Goal: Information Seeking & Learning: Check status

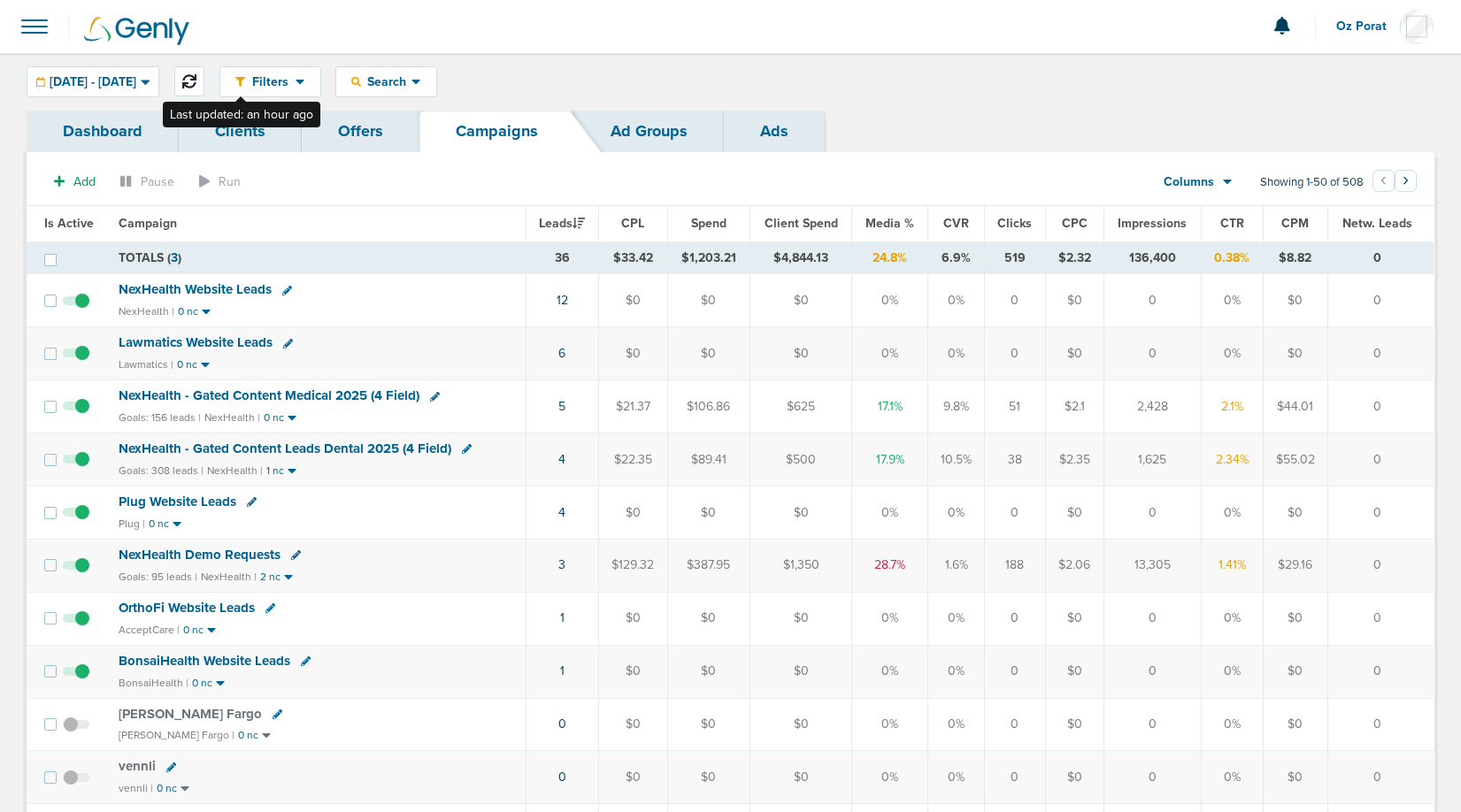
click at [197, 74] on icon at bounding box center [189, 81] width 14 height 14
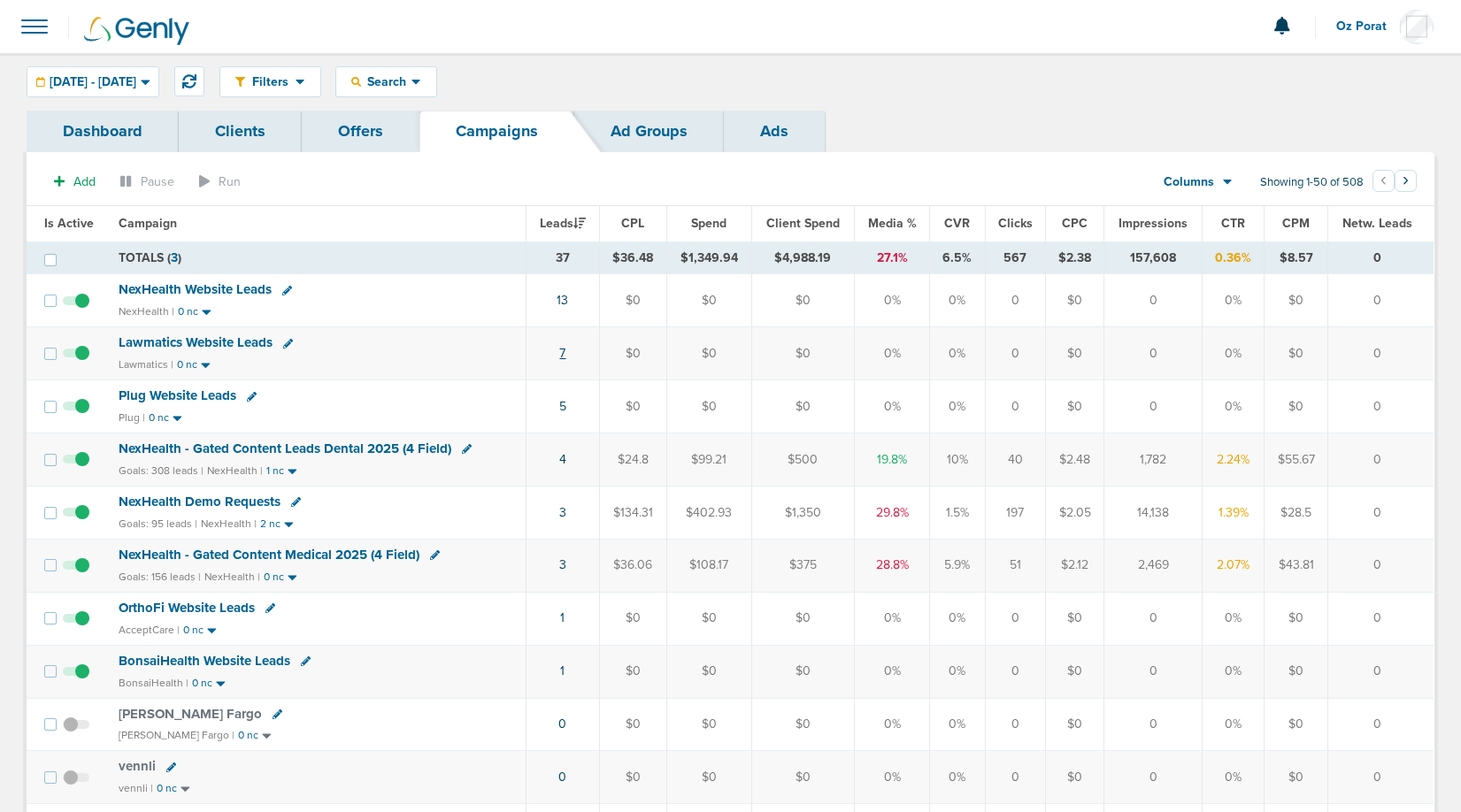
click at [565, 348] on link "7" at bounding box center [562, 353] width 6 height 15
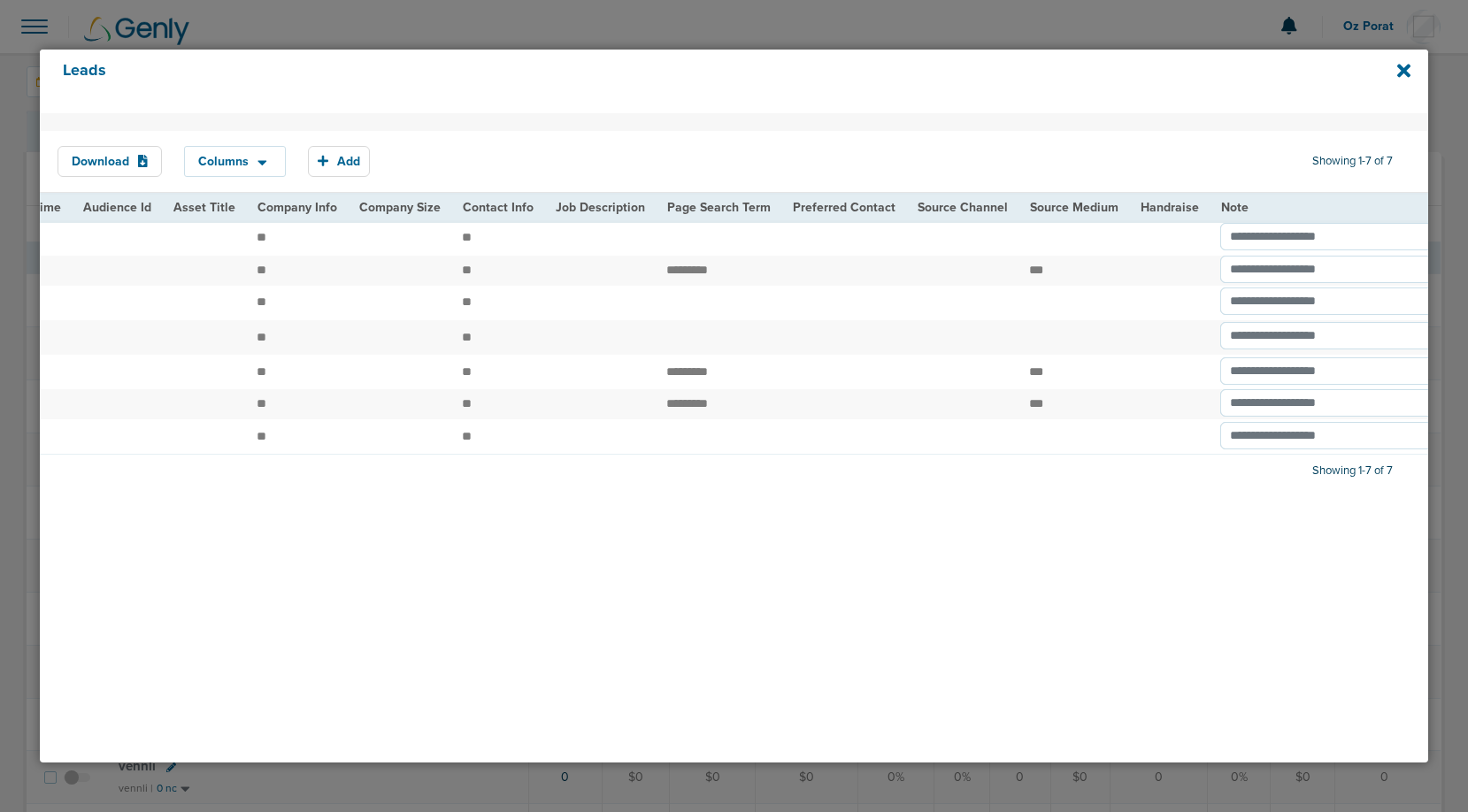
scroll to position [0, 2081]
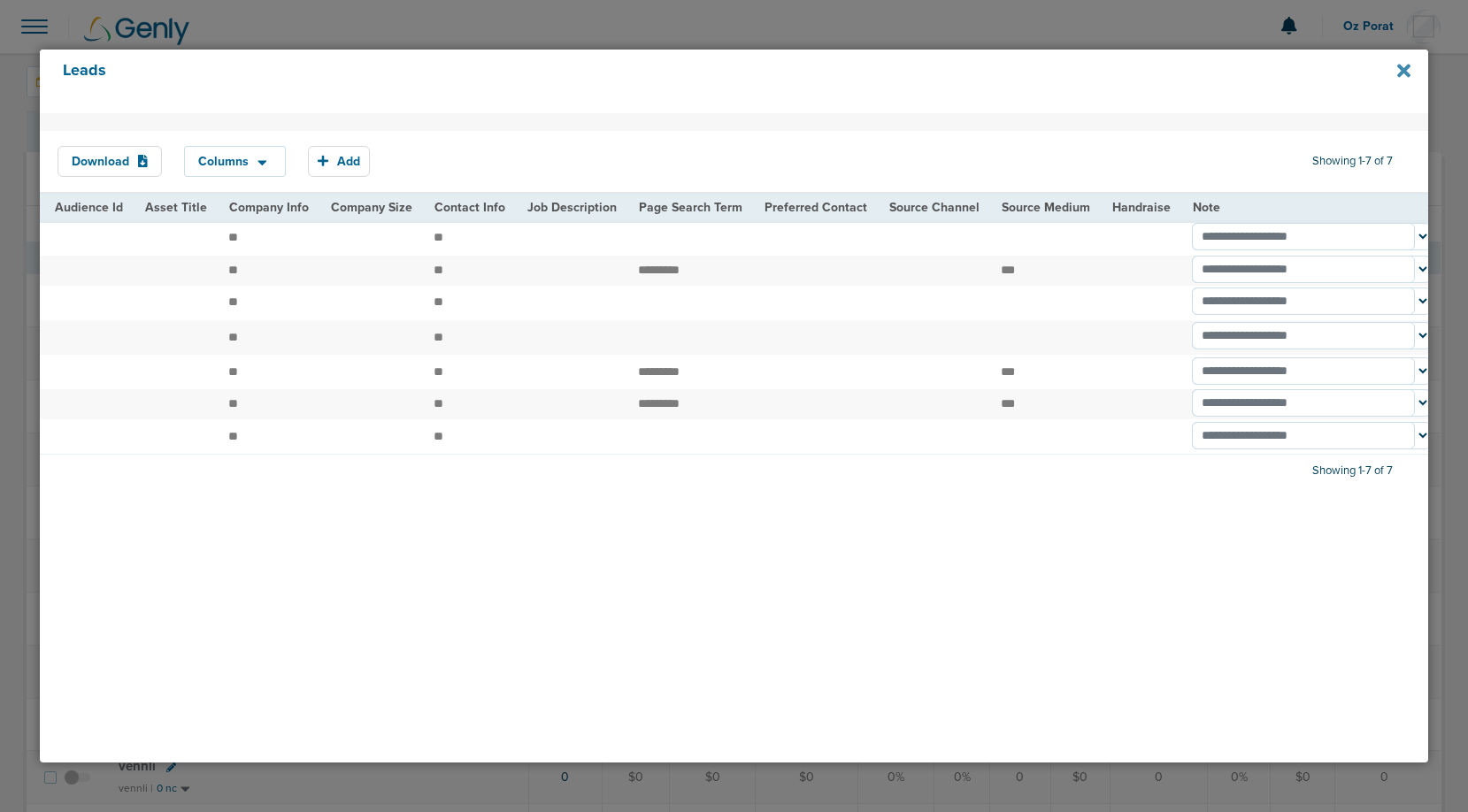
click at [1397, 71] on icon at bounding box center [1403, 71] width 13 height 20
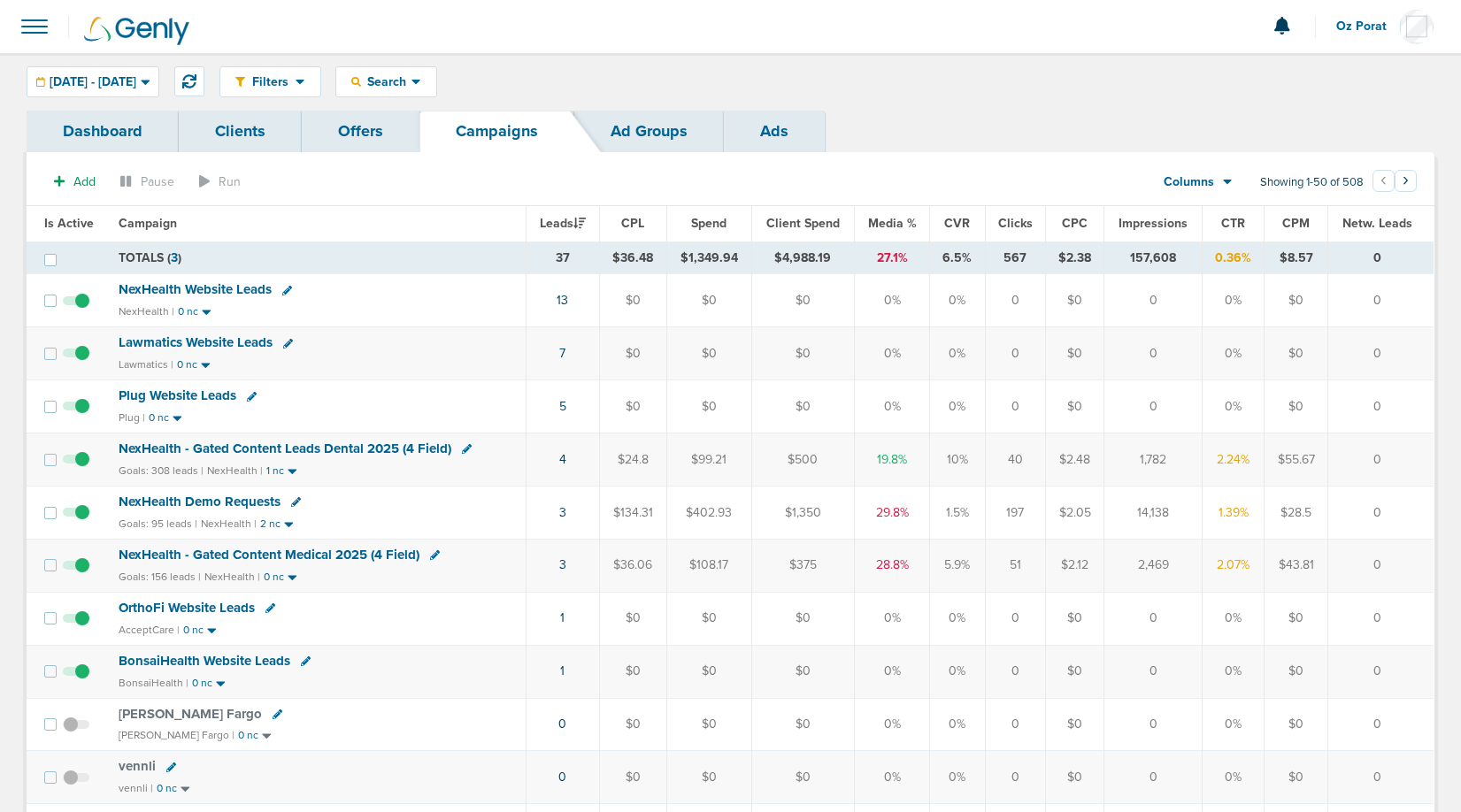
click at [207, 346] on span "Lawmatics Website Leads" at bounding box center [196, 342] width 154 height 16
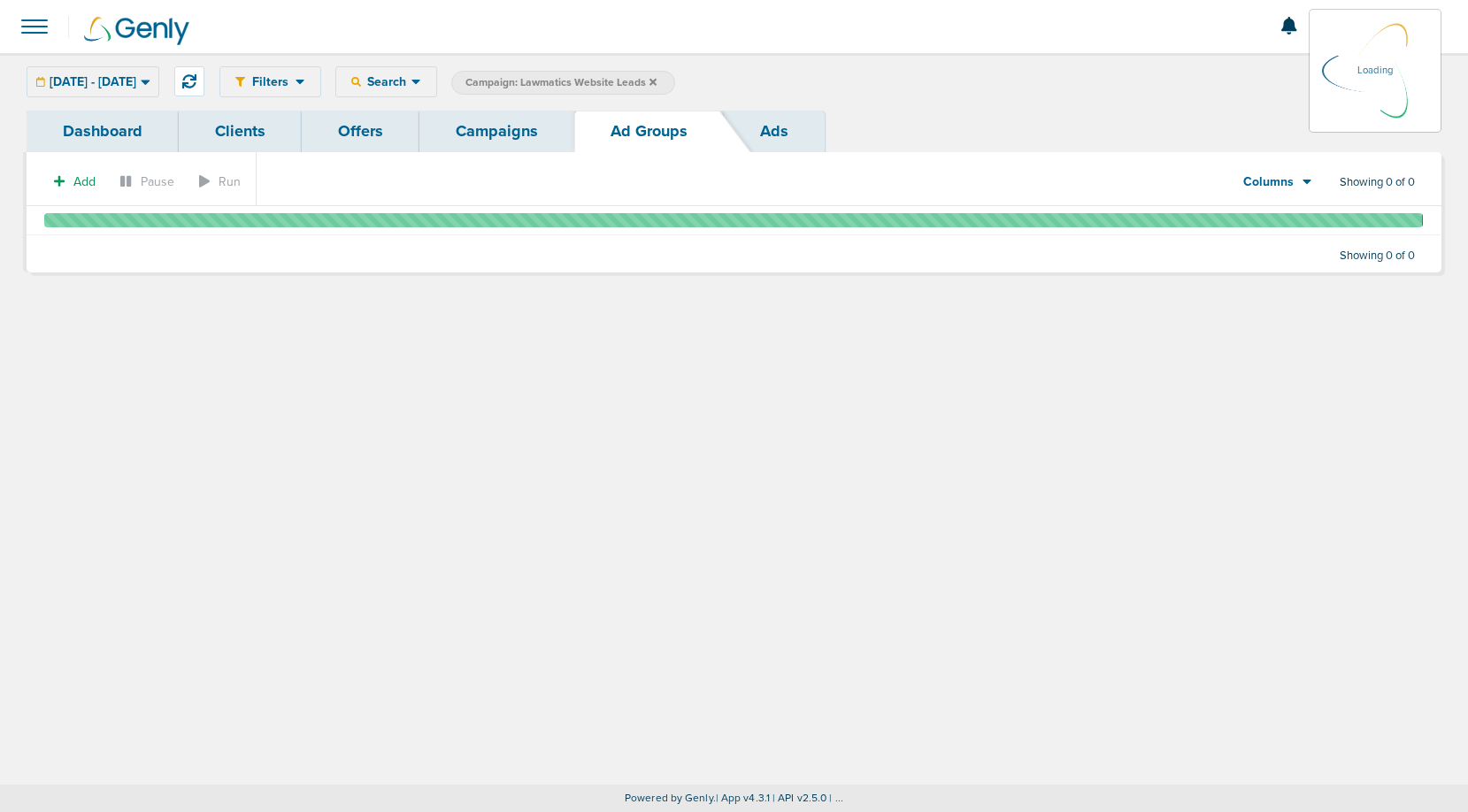
click at [469, 127] on link "Campaigns" at bounding box center [497, 132] width 155 height 42
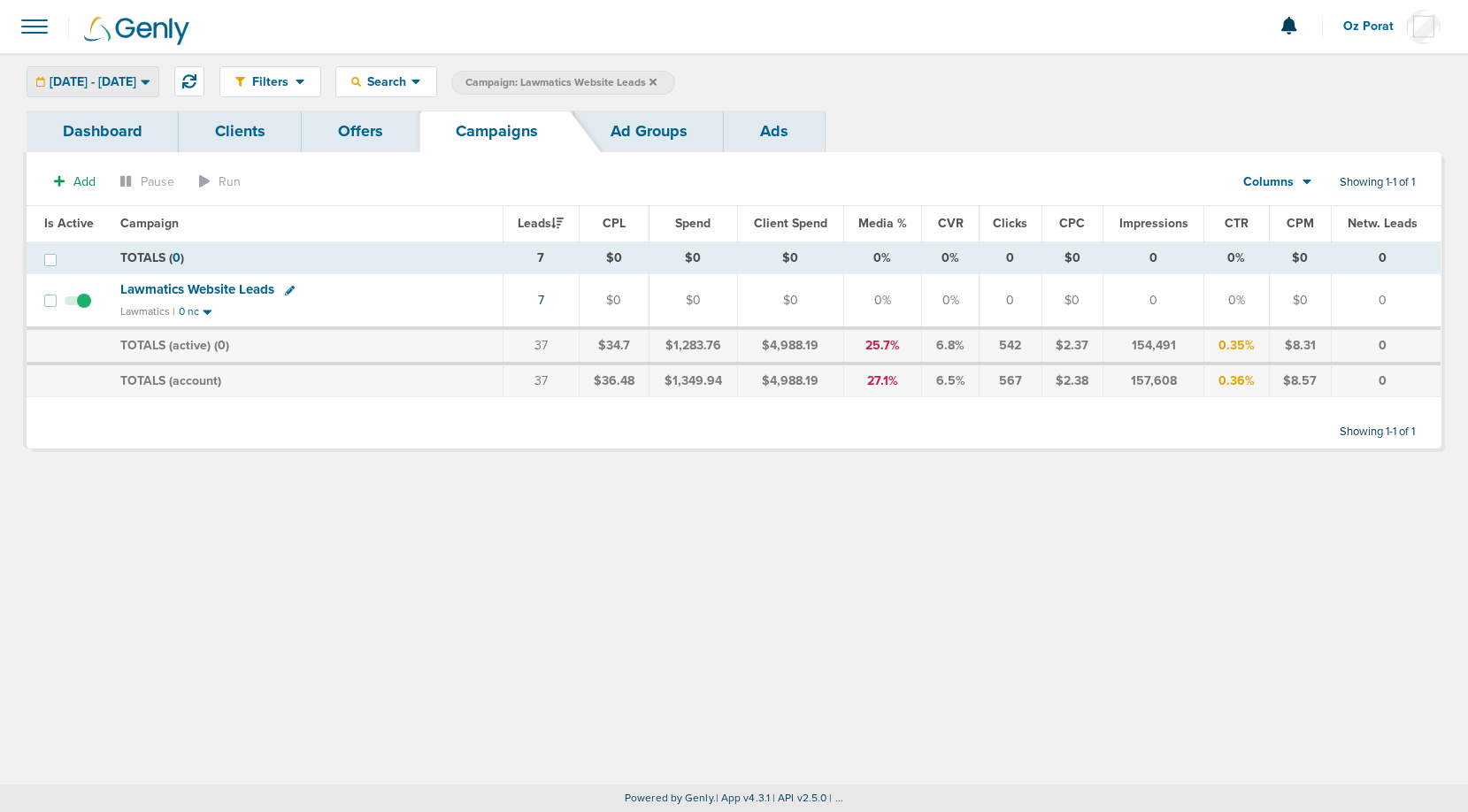
click at [137, 80] on span "[DATE] - [DATE]" at bounding box center [93, 82] width 87 height 13
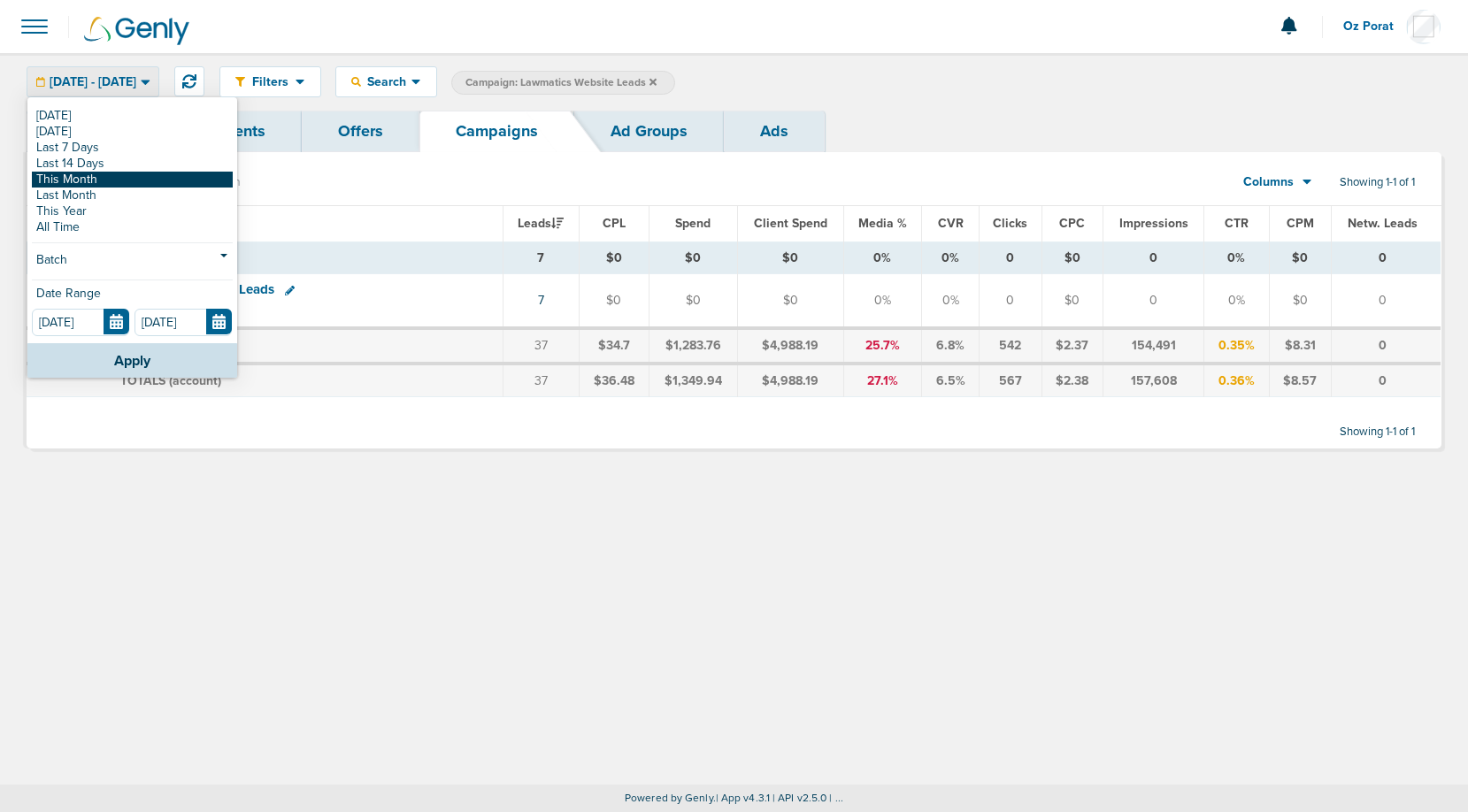
click at [121, 177] on link "This Month" at bounding box center [132, 180] width 201 height 16
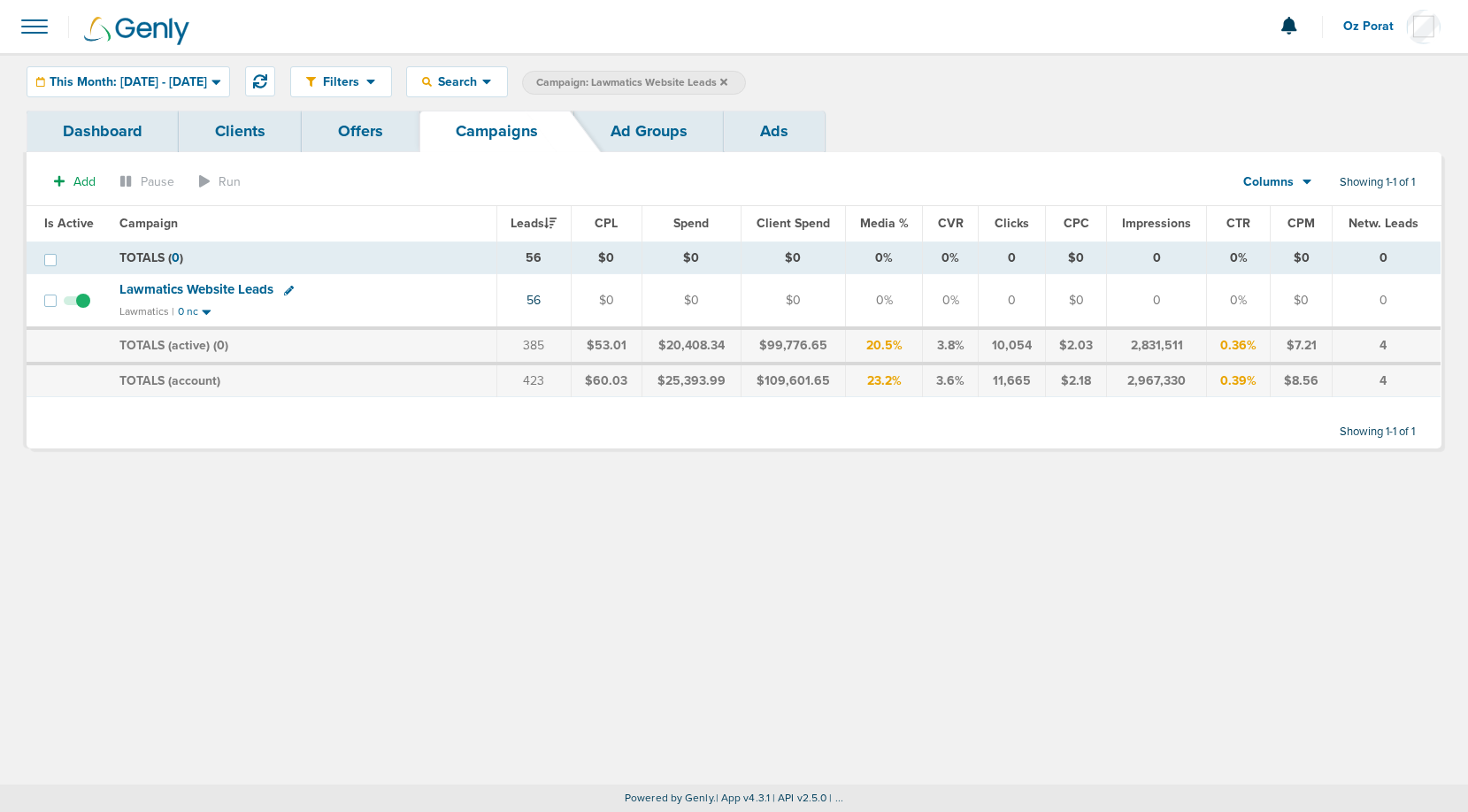
click at [1289, 174] on span "Columns" at bounding box center [1268, 182] width 50 height 18
click at [1283, 230] on link "Sales Performance" at bounding box center [1317, 234] width 177 height 22
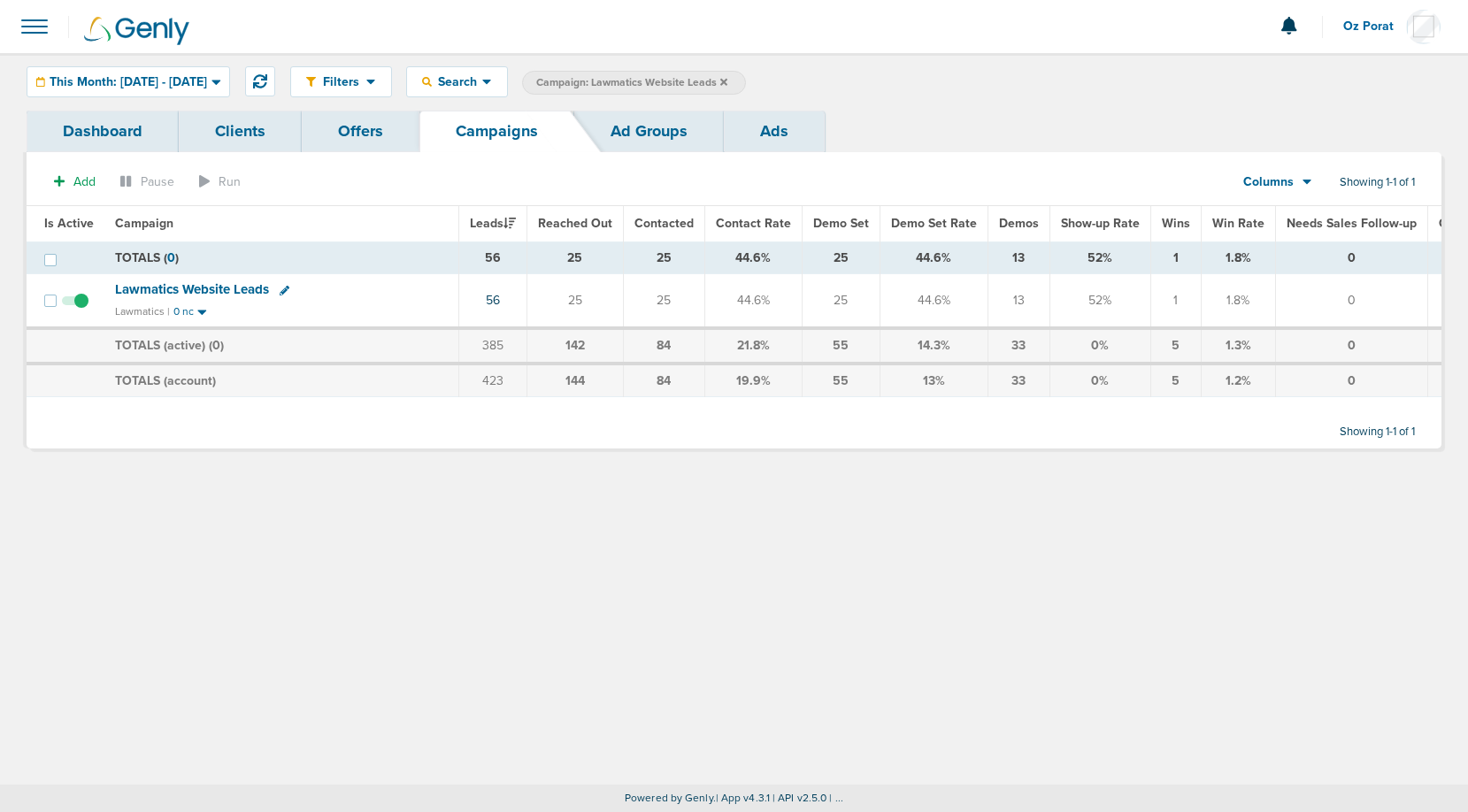
drag, startPoint x: 1000, startPoint y: 311, endPoint x: 939, endPoint y: 311, distance: 61.0
click at [972, 311] on tr "Lawmatics Website Leads Lawmatics | 0 nc 56 25 25 44.6% 25 44.6% 13 52% 1 1.8% …" at bounding box center [824, 301] width 1595 height 54
click at [909, 301] on td "44.6%" at bounding box center [933, 301] width 108 height 54
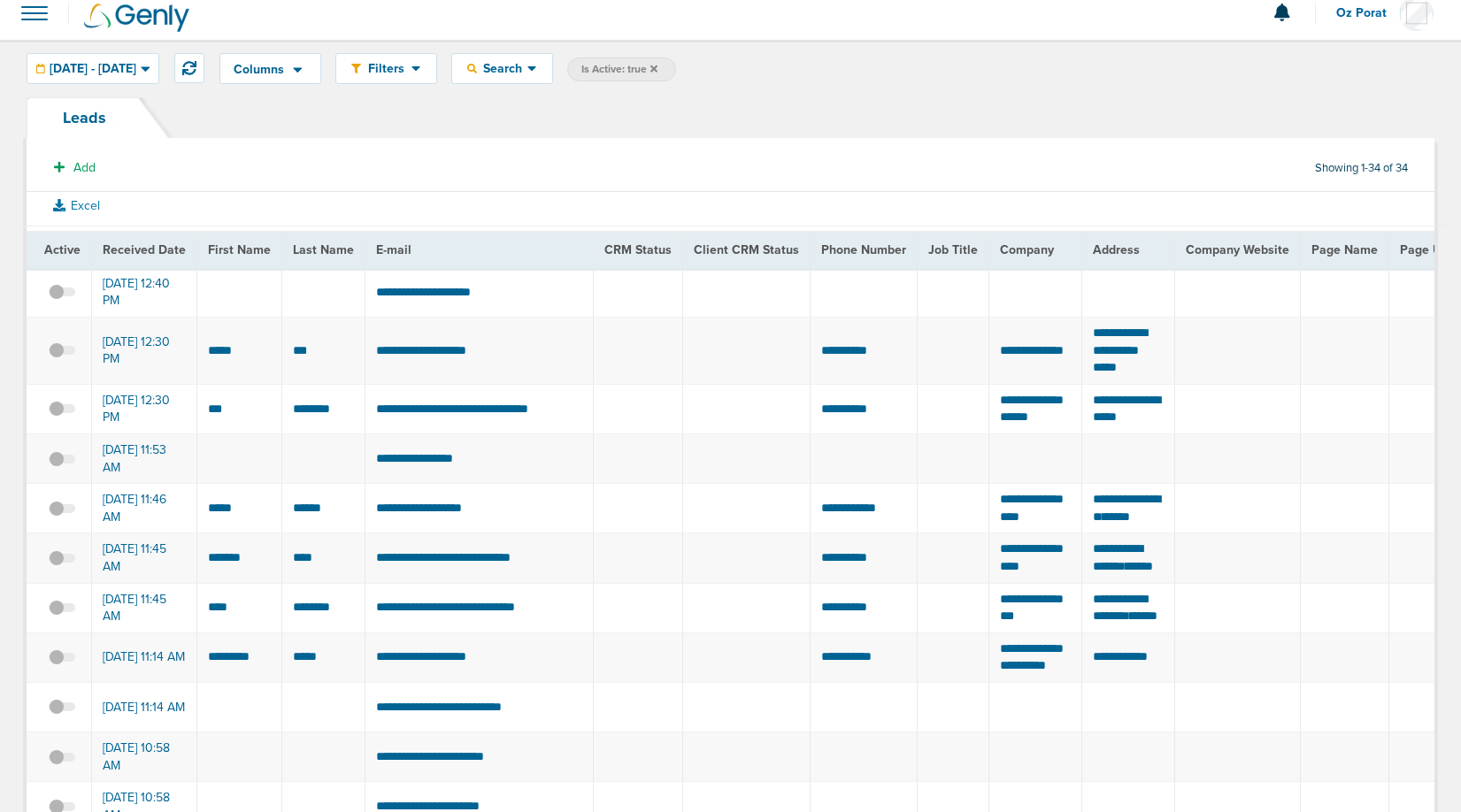
scroll to position [13, 0]
click at [197, 73] on icon at bounding box center [189, 68] width 14 height 14
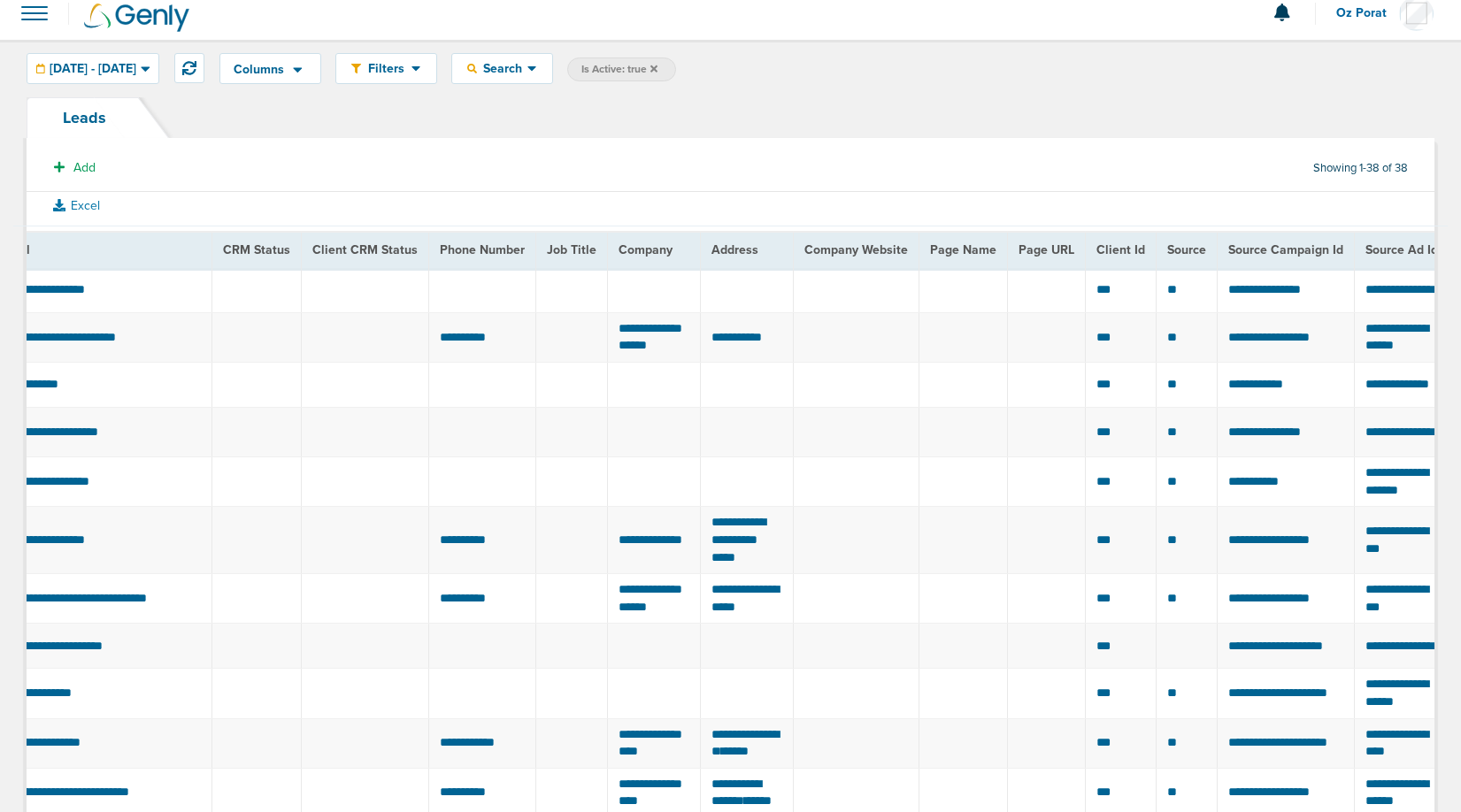
scroll to position [0, 0]
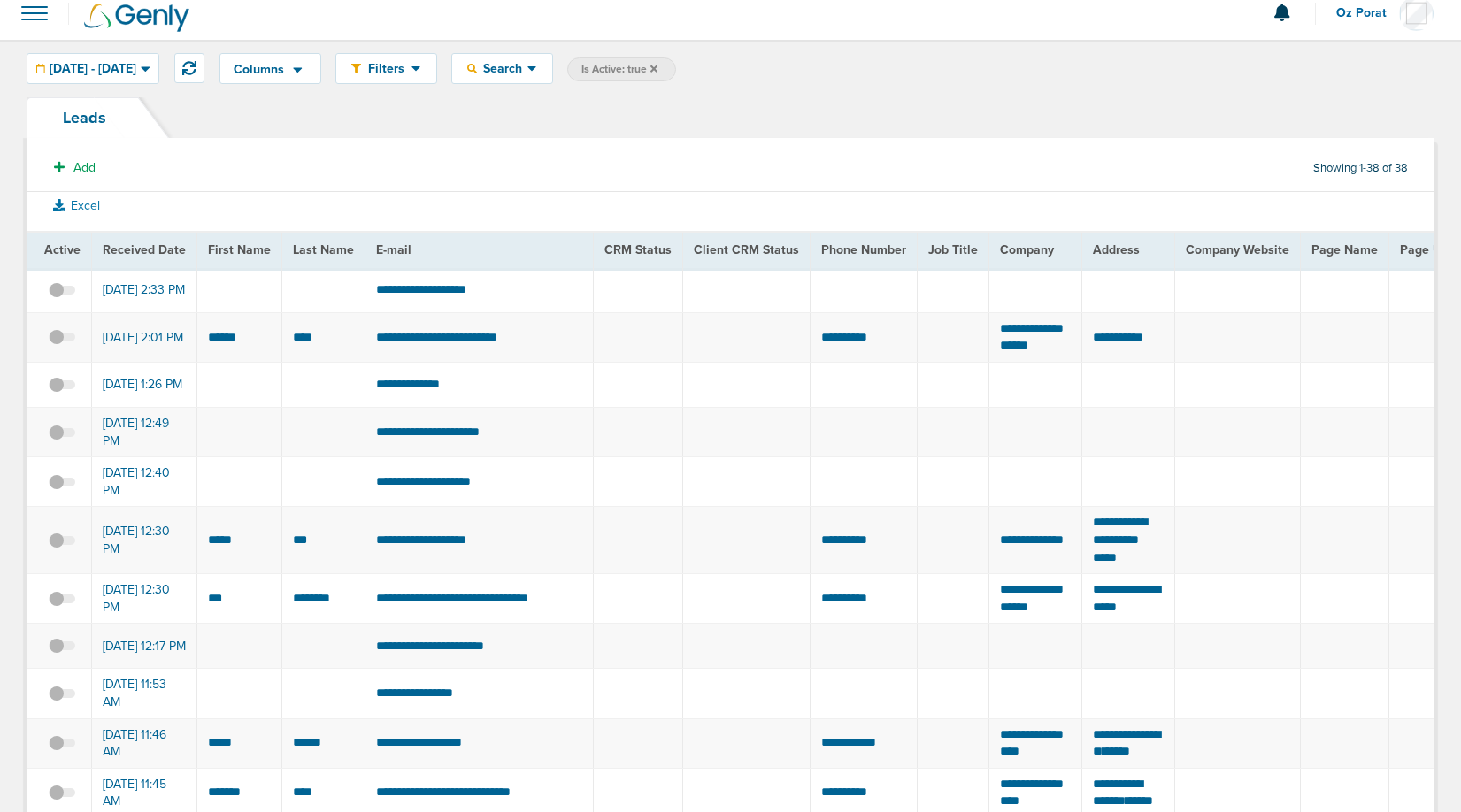
click at [29, 1] on span at bounding box center [34, 13] width 39 height 39
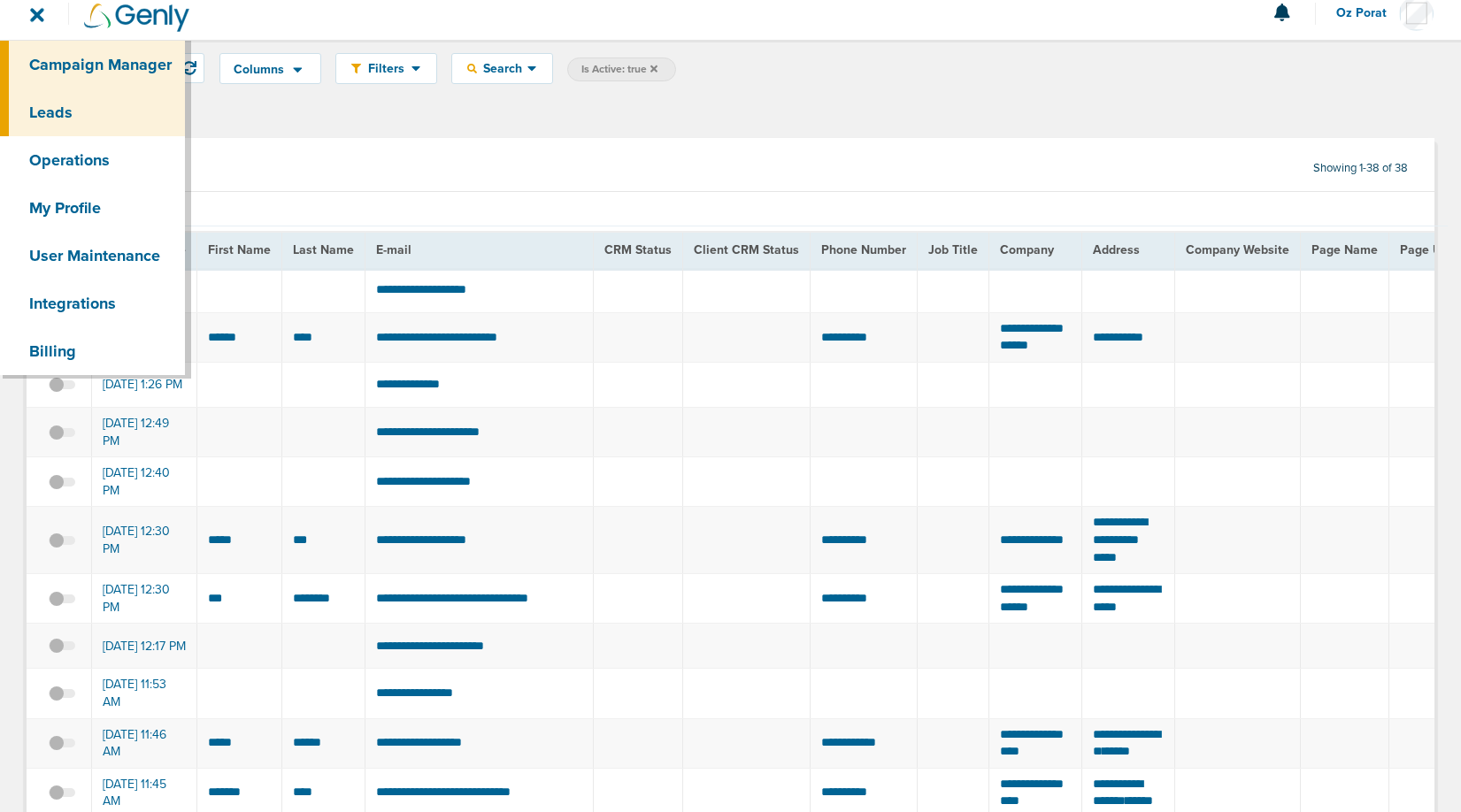
click at [87, 54] on link "Campaign Manager" at bounding box center [92, 64] width 185 height 47
